Goal: Information Seeking & Learning: Learn about a topic

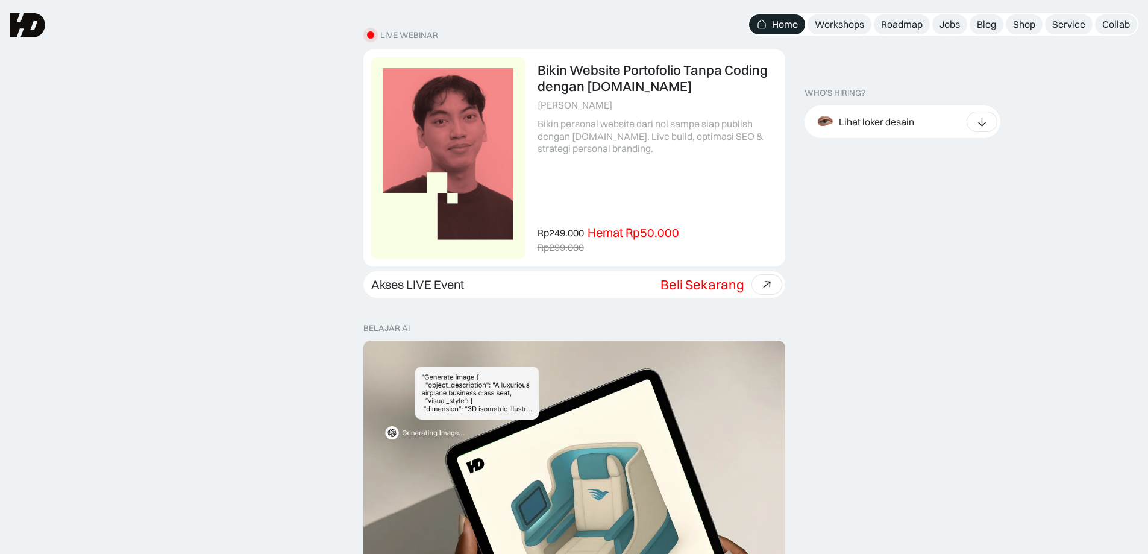
scroll to position [362, 0]
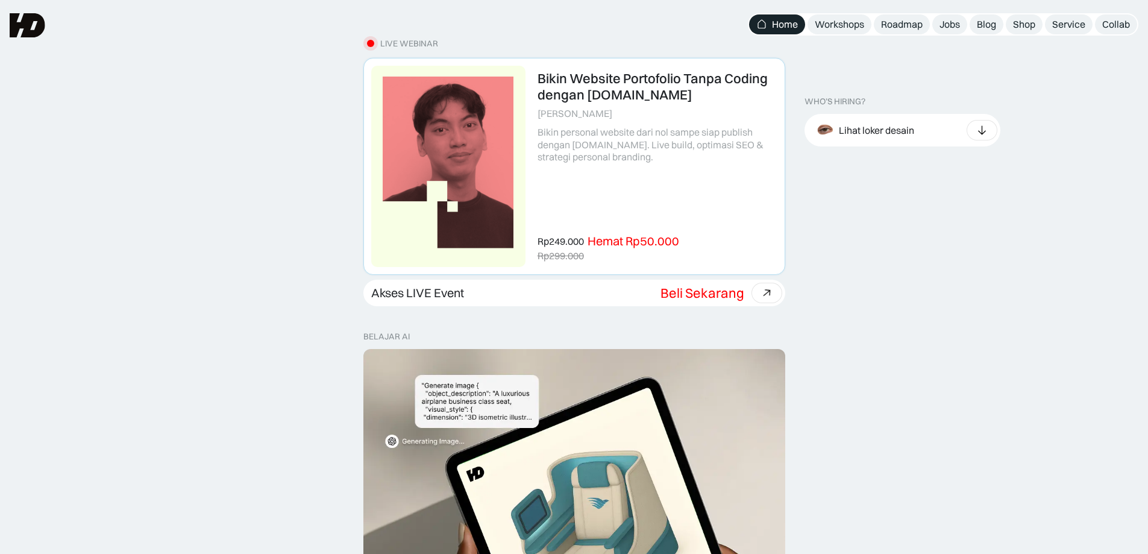
click at [568, 176] on link at bounding box center [574, 166] width 421 height 216
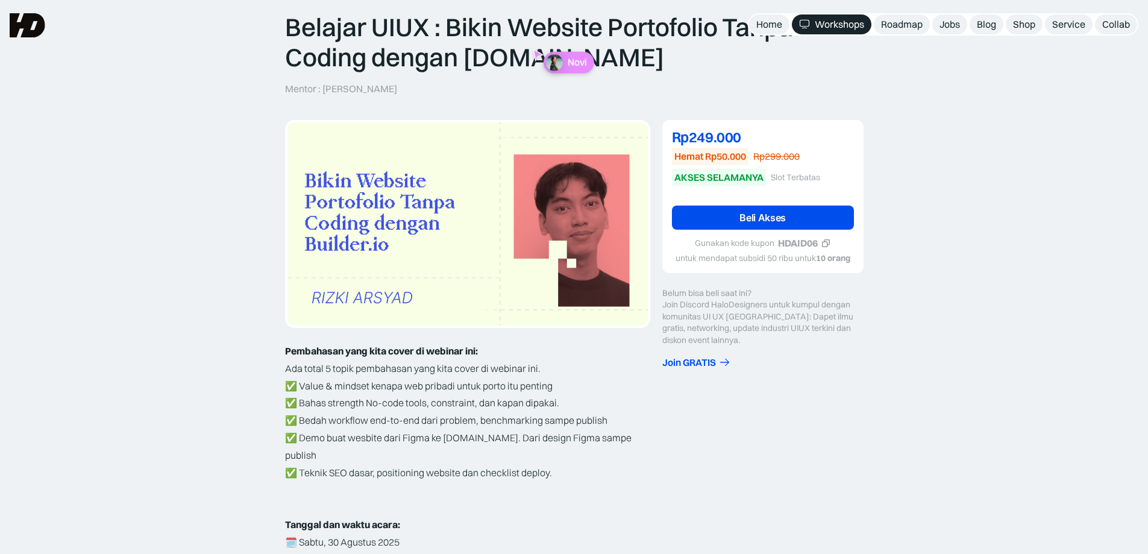
scroll to position [181, 0]
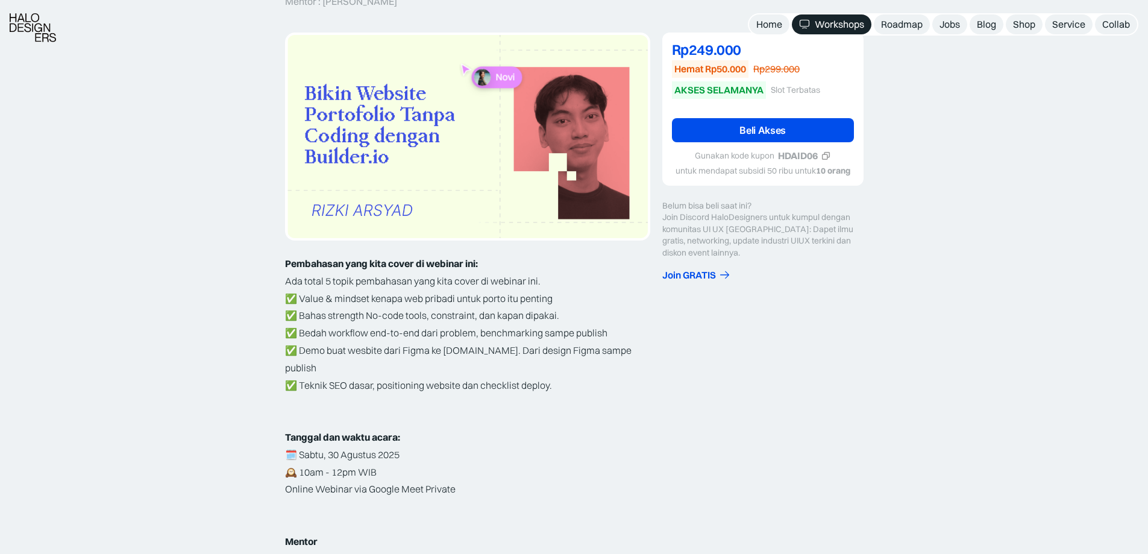
click at [829, 152] on icon at bounding box center [825, 155] width 7 height 7
click at [815, 136] on link "Beli Akses" at bounding box center [763, 130] width 182 height 24
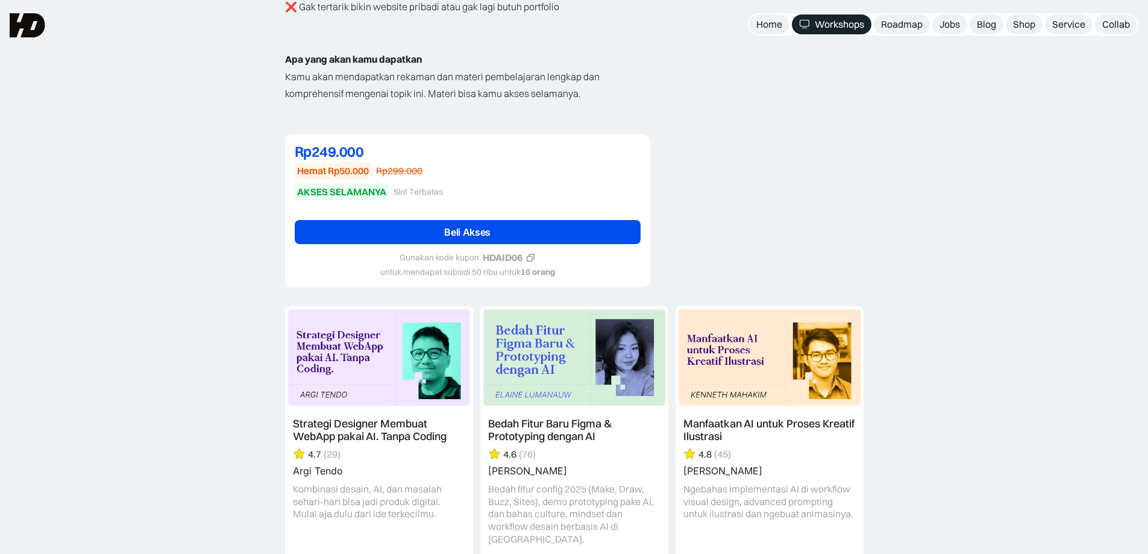
scroll to position [1145, 0]
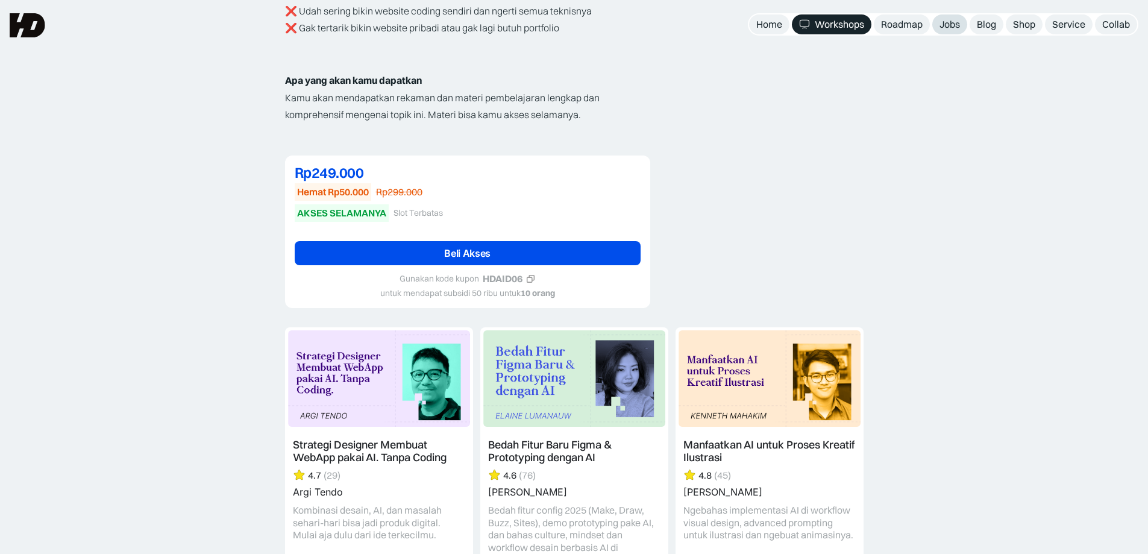
click at [954, 26] on div "Jobs" at bounding box center [949, 24] width 20 height 13
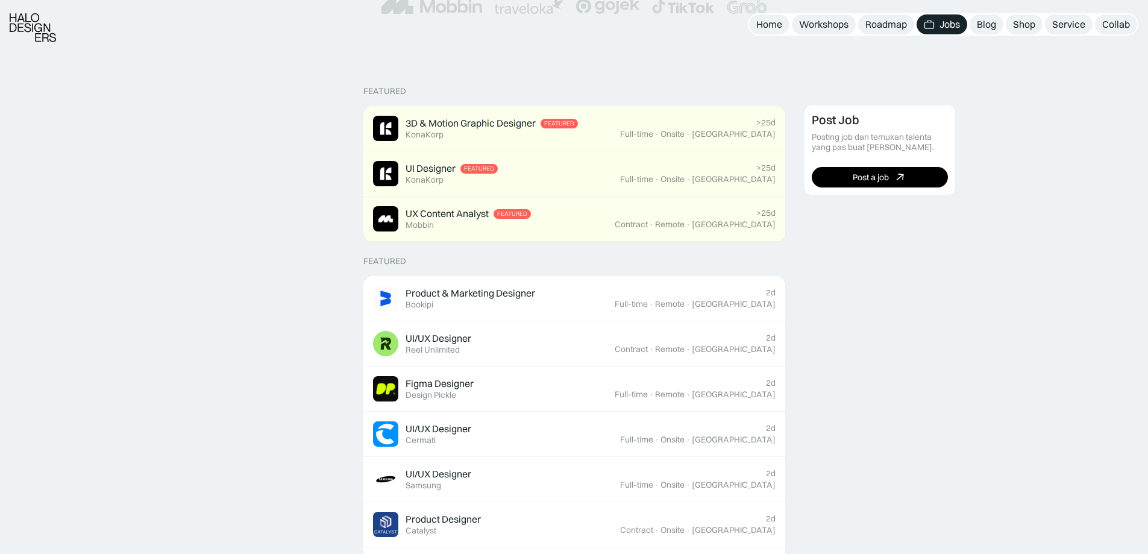
scroll to position [301, 0]
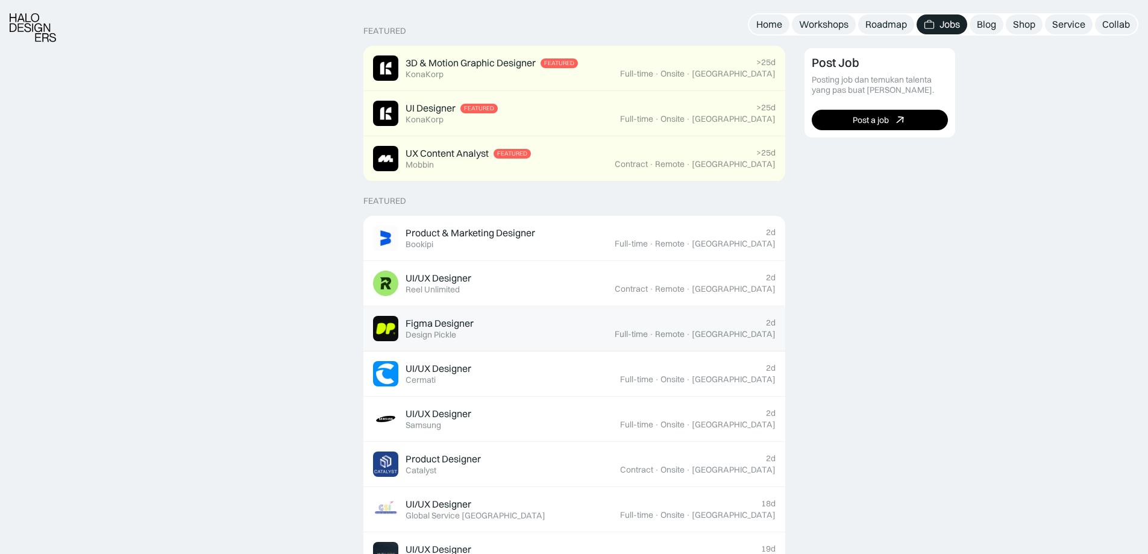
click at [586, 326] on div "Figma Designer Featured Design Pickle" at bounding box center [494, 328] width 242 height 25
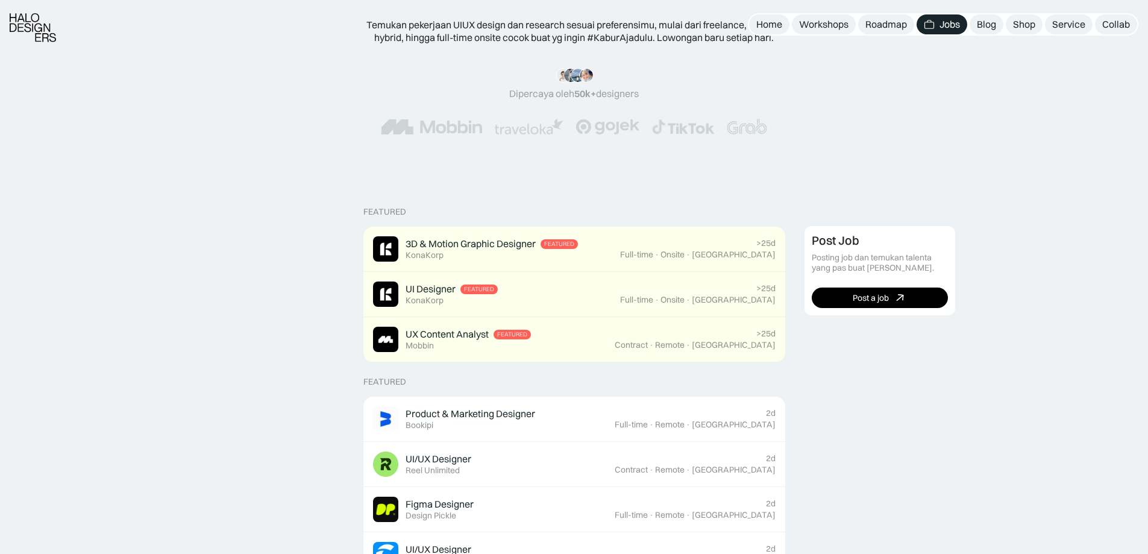
scroll to position [181, 0]
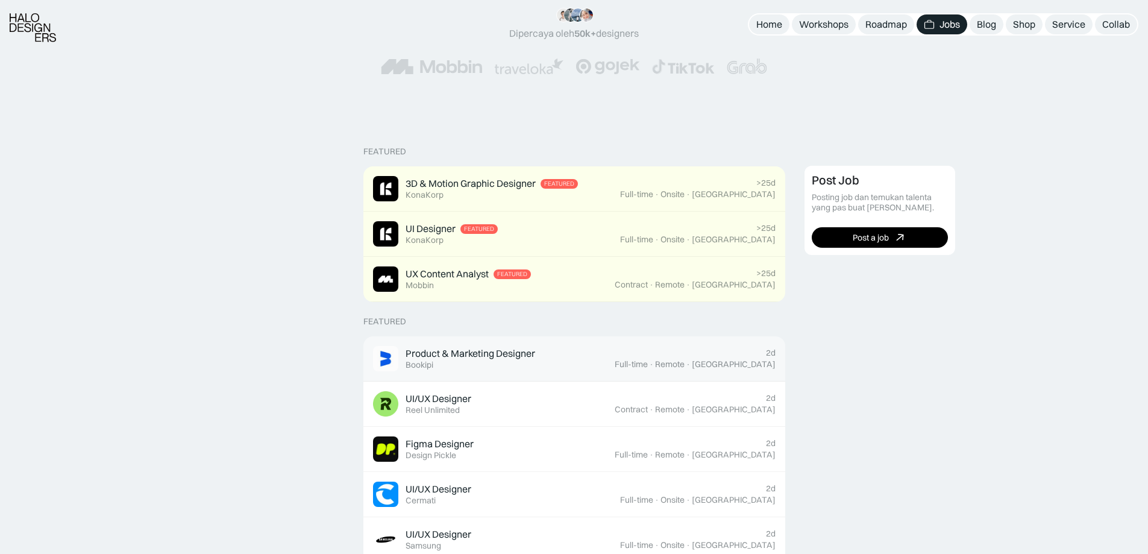
click at [648, 366] on div "Full-time" at bounding box center [631, 364] width 33 height 10
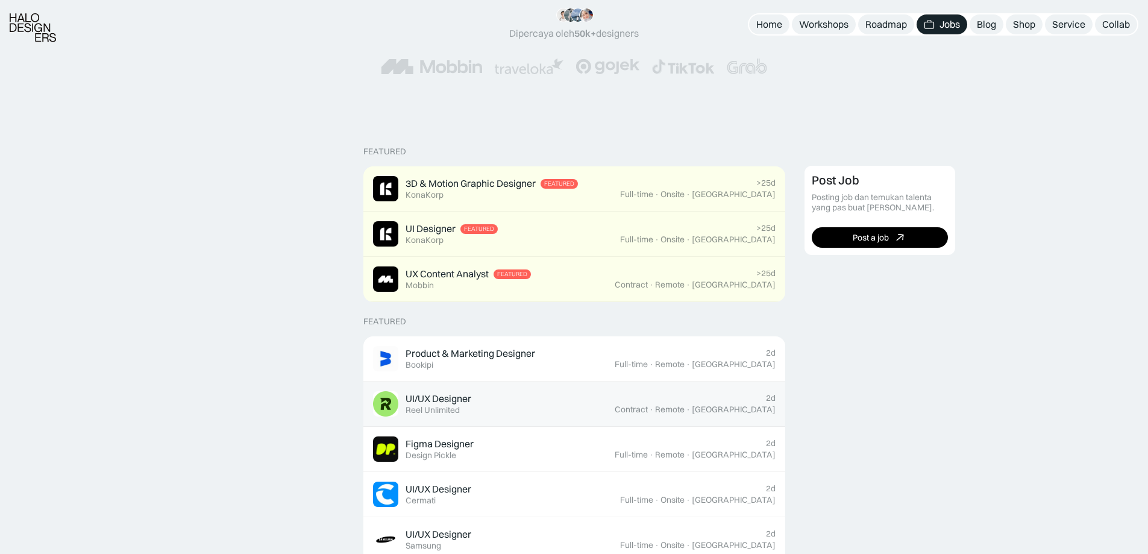
click at [450, 406] on div "Reel Unlimited" at bounding box center [433, 410] width 54 height 10
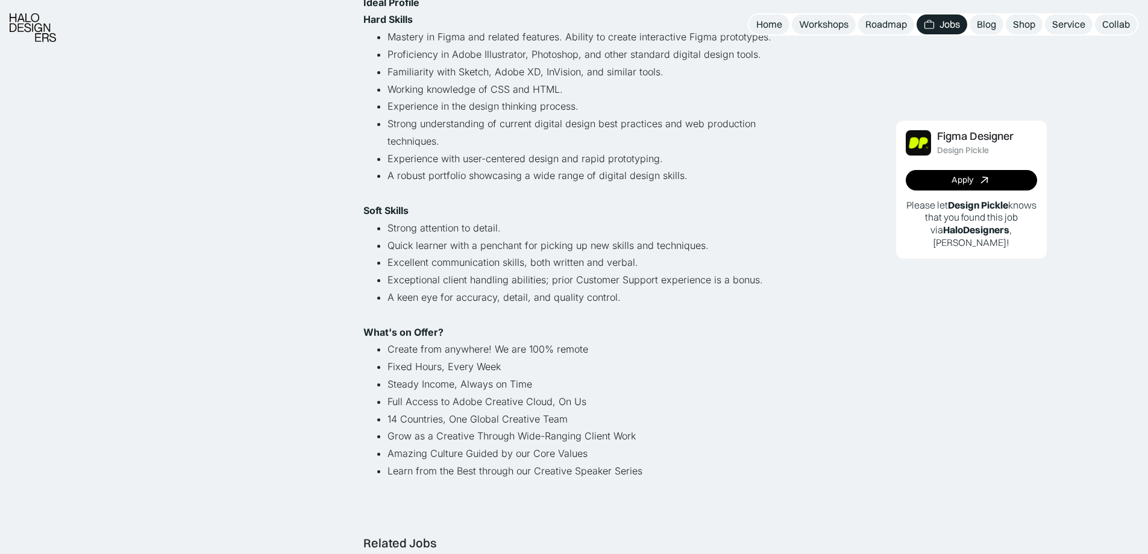
scroll to position [603, 0]
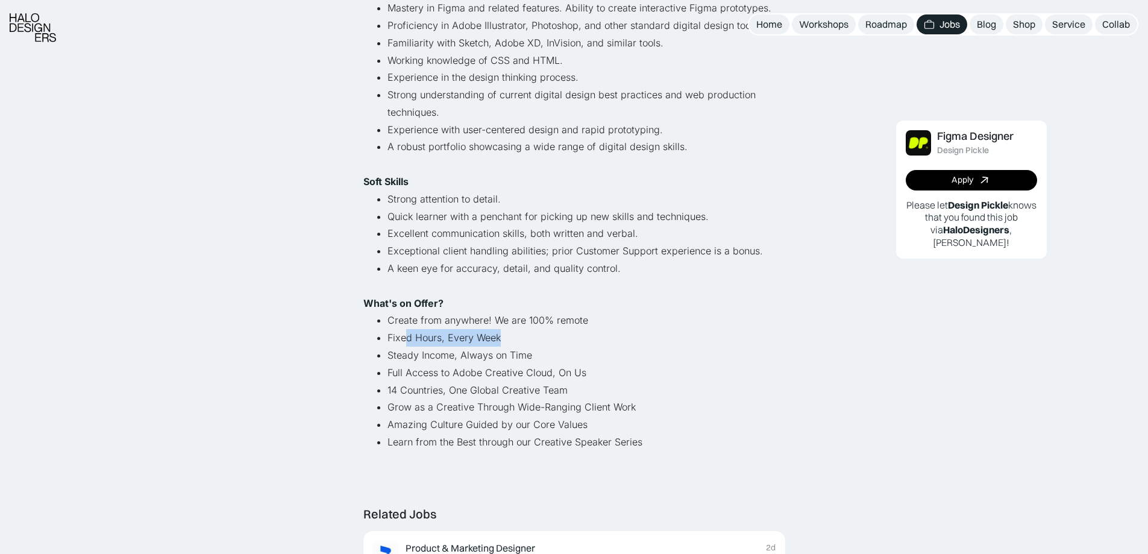
drag, startPoint x: 504, startPoint y: 333, endPoint x: 406, endPoint y: 336, distance: 97.7
click at [406, 336] on li "Fixed Hours, Every Week" at bounding box center [586, 337] width 398 height 17
click at [446, 284] on li "A keen eye for accuracy, detail, and quality control." at bounding box center [586, 277] width 398 height 35
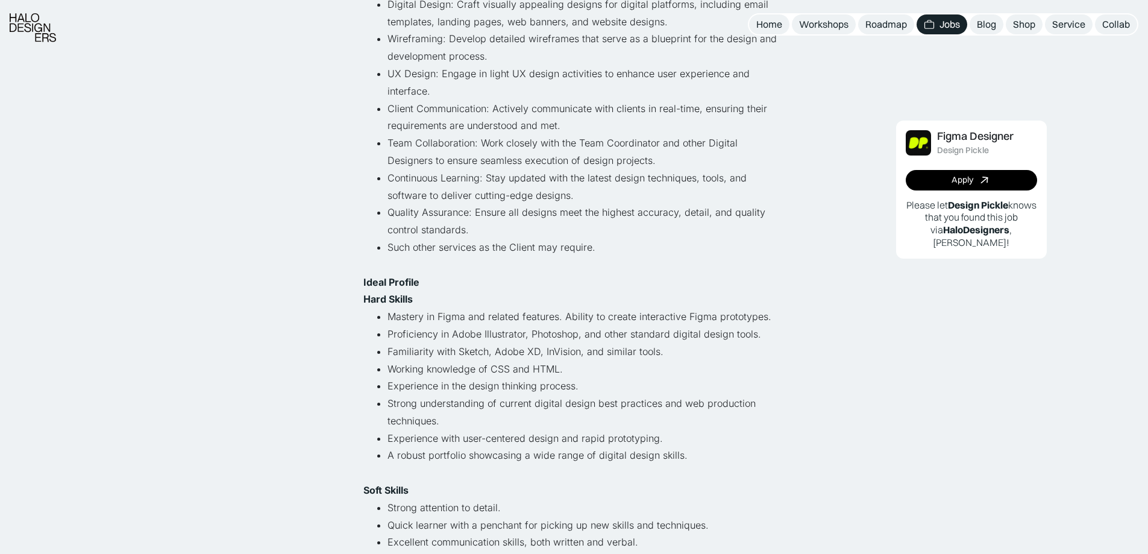
scroll to position [301, 0]
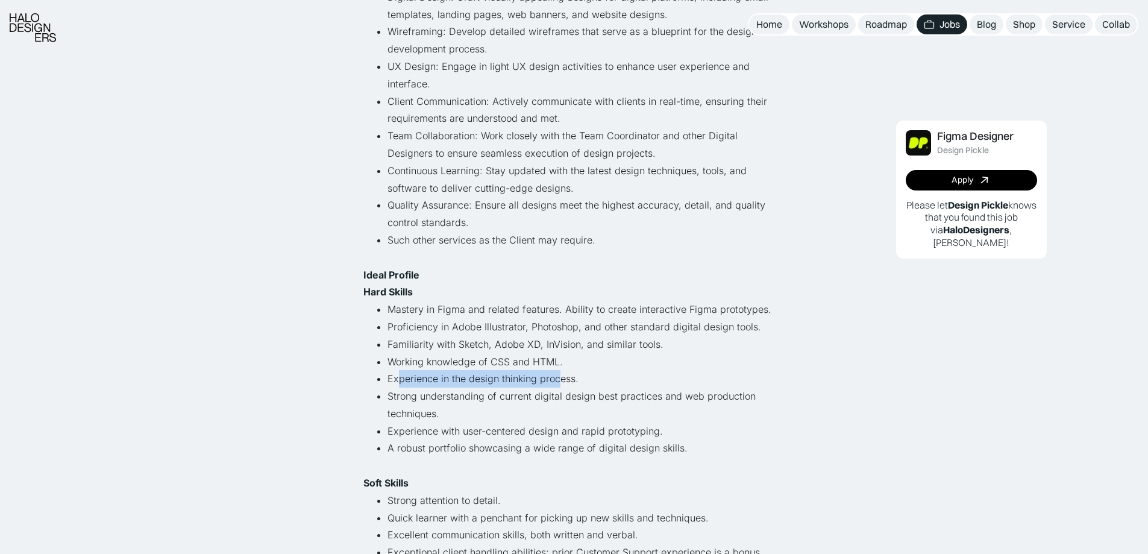
drag, startPoint x: 398, startPoint y: 383, endPoint x: 560, endPoint y: 384, distance: 162.1
click at [560, 384] on li "Experience in the design thinking process." at bounding box center [586, 378] width 398 height 17
drag, startPoint x: 402, startPoint y: 395, endPoint x: 467, endPoint y: 399, distance: 65.2
click at [467, 399] on li "Strong understanding of current digital design best practices and web productio…" at bounding box center [586, 404] width 398 height 35
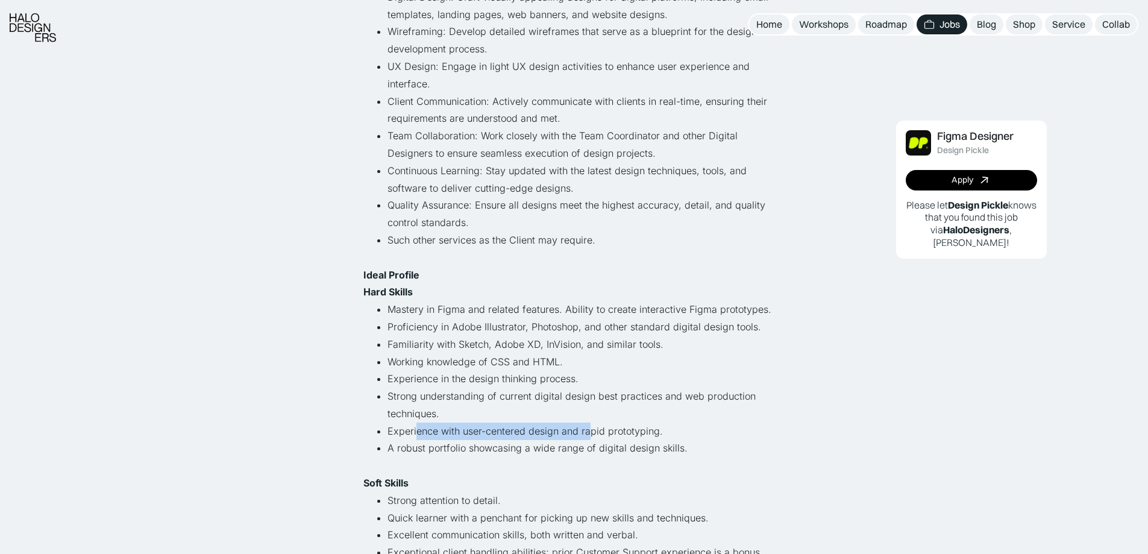
drag, startPoint x: 415, startPoint y: 431, endPoint x: 591, endPoint y: 434, distance: 175.4
click at [591, 434] on li "Experience with user-centered design and rapid prototyping." at bounding box center [586, 430] width 398 height 17
drag, startPoint x: 413, startPoint y: 450, endPoint x: 612, endPoint y: 450, distance: 198.2
click at [612, 450] on li "A robust portfolio showcasing a wide range of digital design skills." at bounding box center [586, 456] width 398 height 35
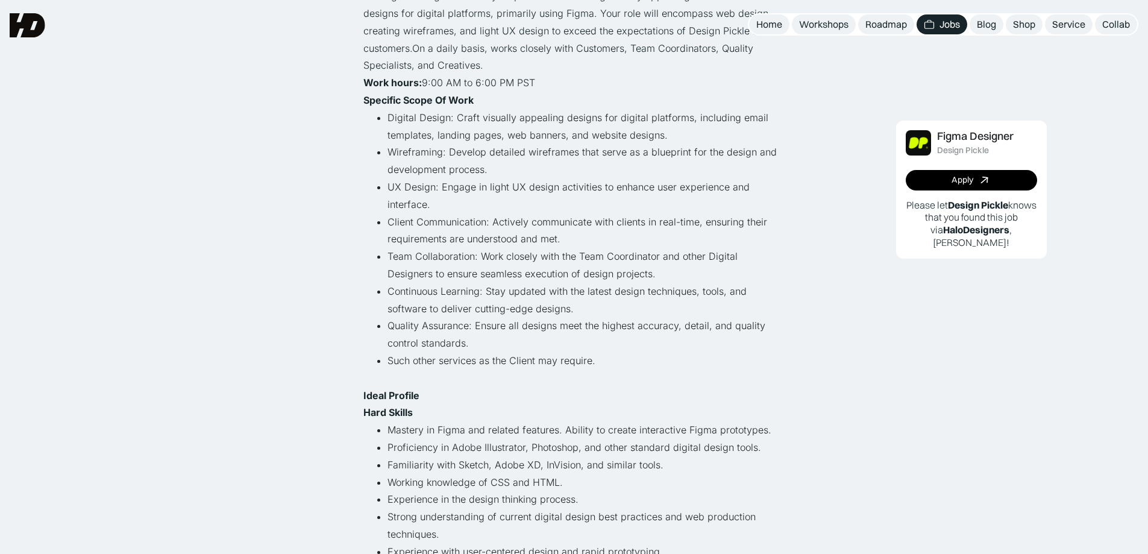
scroll to position [0, 0]
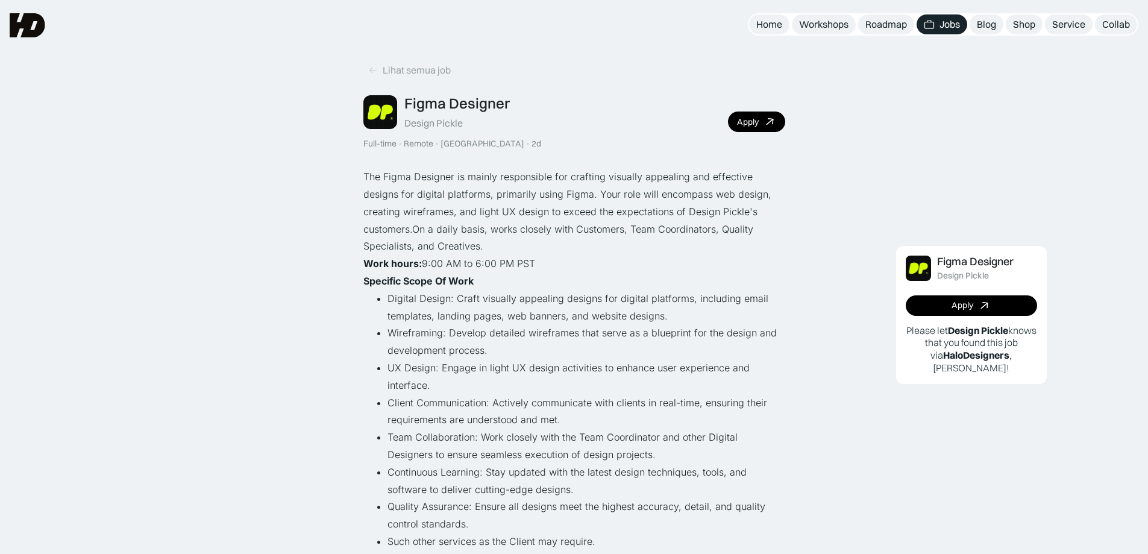
drag, startPoint x: 424, startPoint y: 262, endPoint x: 535, endPoint y: 263, distance: 111.5
click at [535, 263] on p "‍ Work hours: 9:00 AM to 6:00 PM PST" at bounding box center [574, 263] width 422 height 17
copy p "9:00 AM to 6:00 PM PST"
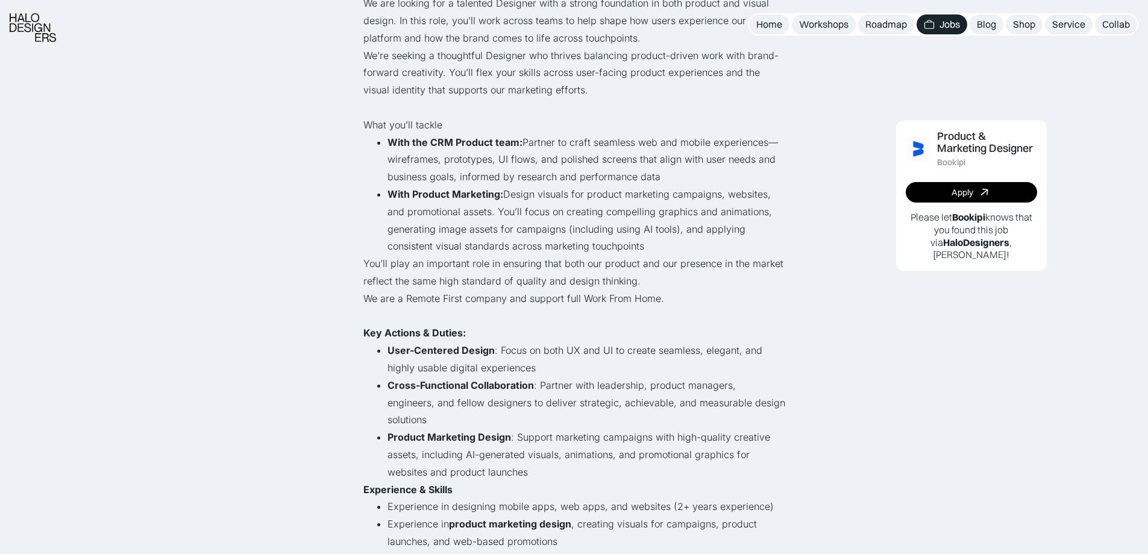
scroll to position [181, 0]
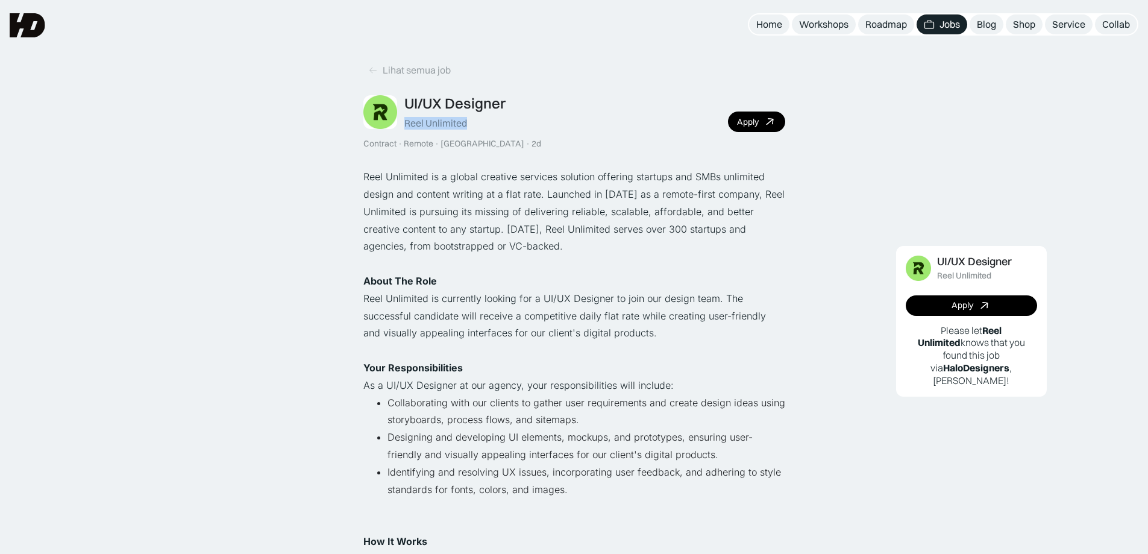
drag, startPoint x: 477, startPoint y: 124, endPoint x: 406, endPoint y: 125, distance: 71.1
click at [406, 125] on div "UI/UX Designer Reel Unlimited" at bounding box center [454, 112] width 101 height 35
copy div "Reel Unlimited"
